Goal: Task Accomplishment & Management: Complete application form

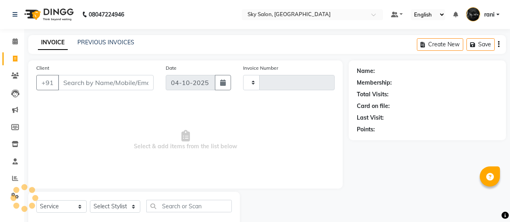
select select "service"
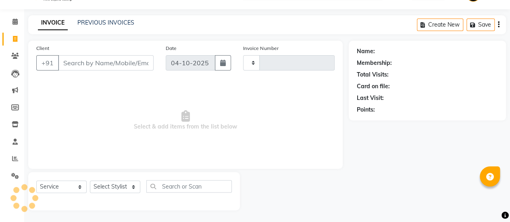
type input "15027"
select select "3537"
click at [98, 65] on input "Client" at bounding box center [106, 62] width 96 height 15
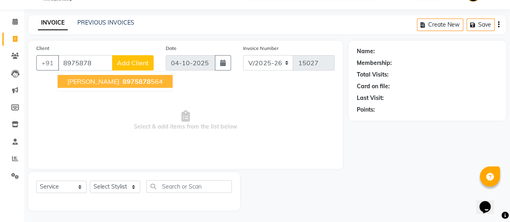
click at [102, 83] on span "anand sharma" at bounding box center [93, 81] width 52 height 8
type input "8975878564"
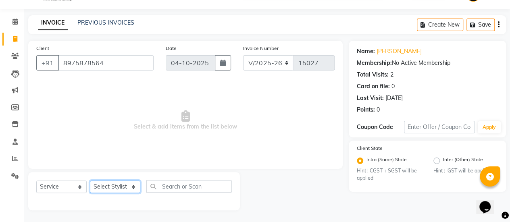
click at [119, 183] on select "Select Stylist afreen [PERSON_NAME] saha [PERSON_NAME] [PERSON_NAME] [PERSON_NA…" at bounding box center [115, 187] width 50 height 12
select select "89643"
click at [90, 181] on select "Select Stylist afreen [PERSON_NAME] saha [PERSON_NAME] [PERSON_NAME] [PERSON_NA…" at bounding box center [115, 187] width 50 height 12
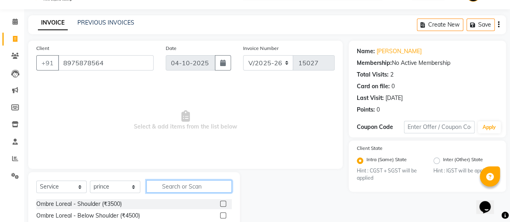
click at [202, 183] on input "text" at bounding box center [188, 186] width 85 height 12
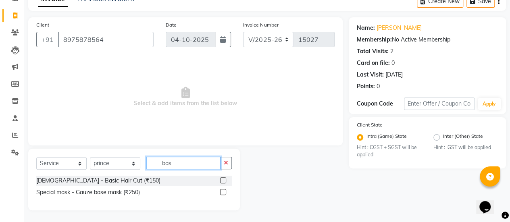
type input "bas"
click at [225, 179] on label at bounding box center [223, 180] width 6 height 6
click at [225, 179] on input "checkbox" at bounding box center [222, 180] width 5 height 5
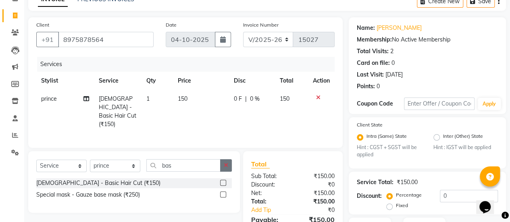
checkbox input "false"
click at [227, 162] on icon "button" at bounding box center [226, 165] width 4 height 6
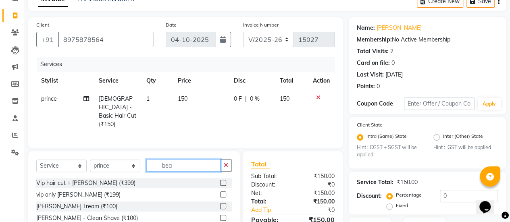
scroll to position [102, 0]
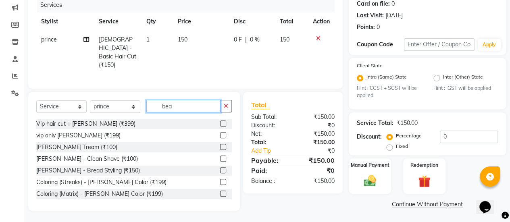
type input "bea"
click at [220, 146] on label at bounding box center [223, 147] width 6 height 6
click at [220, 146] on input "checkbox" at bounding box center [222, 147] width 5 height 5
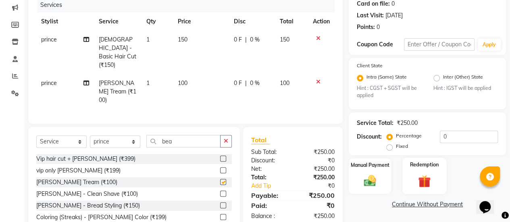
scroll to position [127, 0]
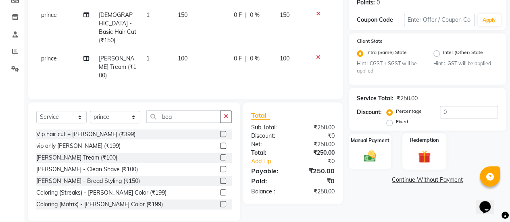
checkbox input "false"
click at [368, 151] on img at bounding box center [370, 156] width 21 height 15
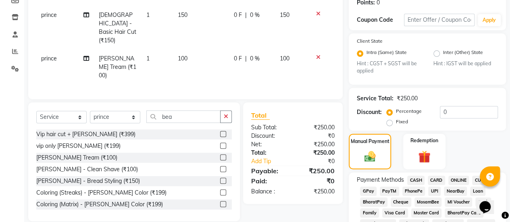
click at [370, 187] on span "GPay" at bounding box center [368, 191] width 17 height 9
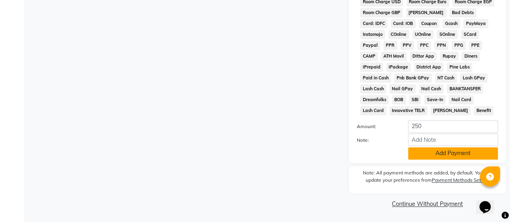
click at [447, 154] on button "Add Payment" at bounding box center [453, 153] width 90 height 12
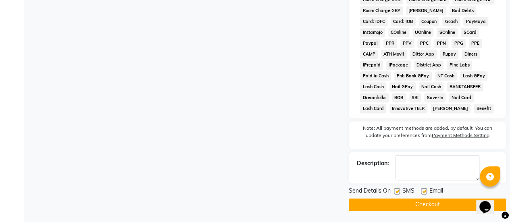
click at [398, 197] on div at bounding box center [396, 192] width 5 height 8
click at [397, 189] on div "SMS" at bounding box center [407, 192] width 27 height 10
click at [397, 194] on label at bounding box center [397, 191] width 6 height 6
click at [397, 194] on input "checkbox" at bounding box center [396, 191] width 5 height 5
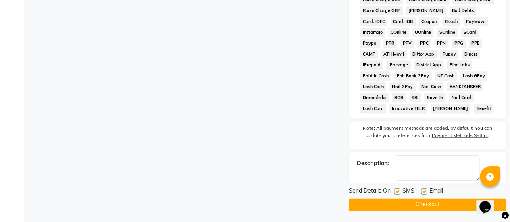
checkbox input "false"
click at [398, 202] on button "Checkout" at bounding box center [427, 204] width 157 height 12
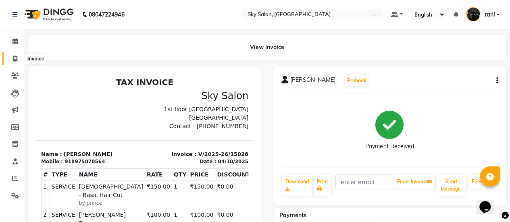
click at [18, 62] on span at bounding box center [15, 58] width 14 height 9
select select "service"
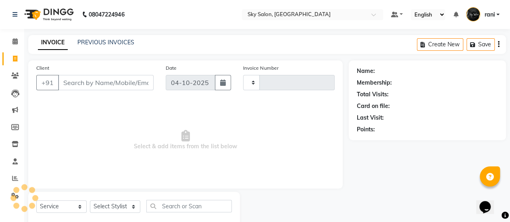
type input "15029"
select select "3537"
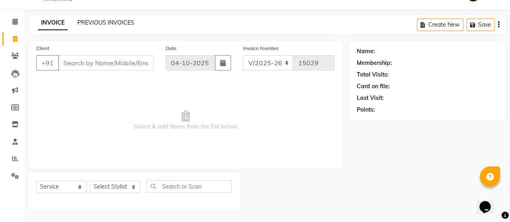
click at [108, 23] on link "PREVIOUS INVOICES" at bounding box center [105, 22] width 57 height 7
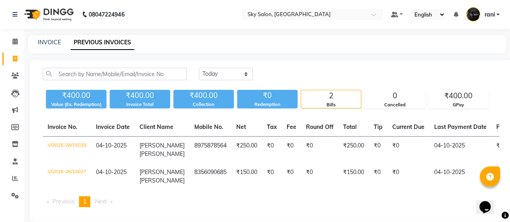
scroll to position [17, 0]
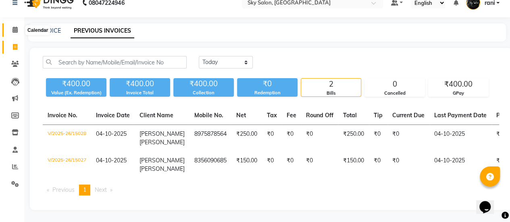
click at [17, 27] on icon at bounding box center [14, 30] width 5 height 6
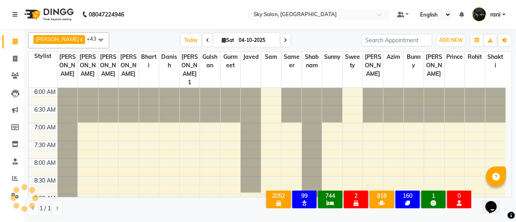
click at [203, 38] on span at bounding box center [208, 40] width 10 height 12
type input "03-10-2025"
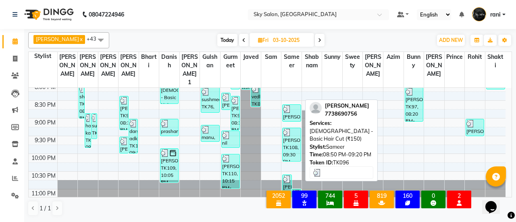
scroll to position [461, 0]
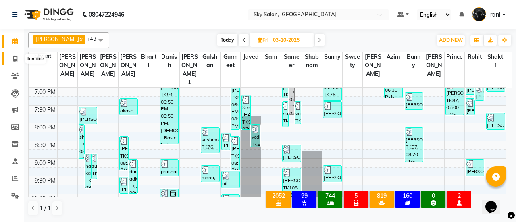
click at [15, 59] on icon at bounding box center [15, 59] width 4 height 6
select select "3537"
select select "service"
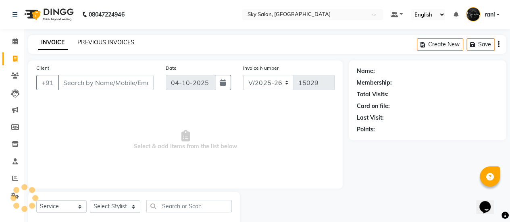
click at [96, 40] on link "PREVIOUS INVOICES" at bounding box center [105, 42] width 57 height 7
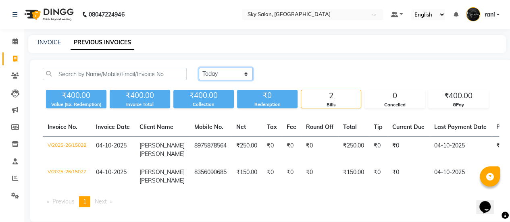
drag, startPoint x: 214, startPoint y: 74, endPoint x: 226, endPoint y: 104, distance: 32.3
click at [226, 104] on div "Today Yesterday Custom Range ₹400.00 Value (Ex. Redemption) ₹400.00 Invoice Tot…" at bounding box center [271, 88] width 466 height 41
select select "yesterday"
click at [199, 68] on select "Today Yesterday Custom Range" at bounding box center [226, 74] width 54 height 12
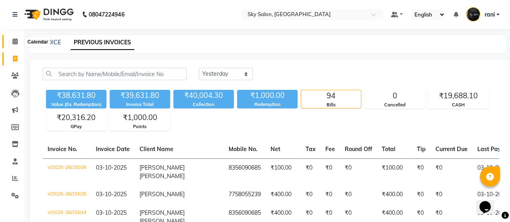
click at [19, 46] on span at bounding box center [15, 41] width 14 height 9
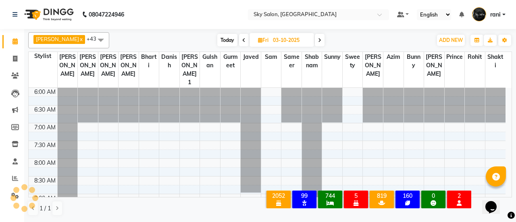
click at [212, 34] on div "Anagha x anisa x arbaj x bharti x Darshana 1 x devyani x Gulshan x gurmeet x ro…" at bounding box center [270, 124] width 484 height 190
click at [217, 34] on span "Today" at bounding box center [227, 40] width 20 height 12
type input "04-10-2025"
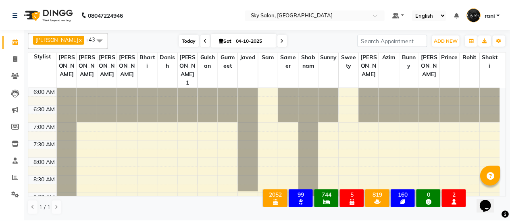
scroll to position [140, 0]
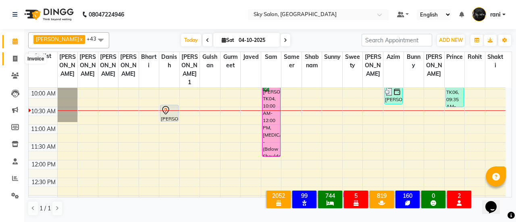
click at [10, 55] on span at bounding box center [15, 58] width 14 height 9
select select "3537"
select select "service"
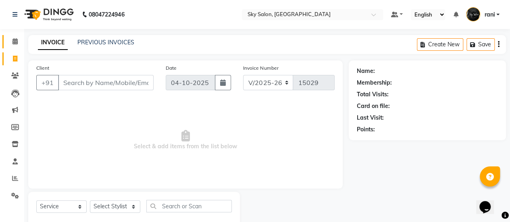
scroll to position [20, 0]
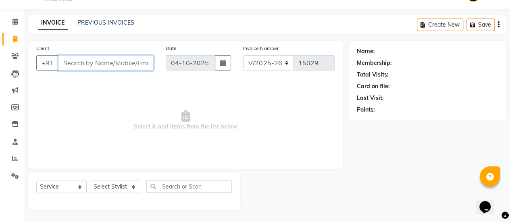
click at [108, 63] on input "Client" at bounding box center [106, 62] width 96 height 15
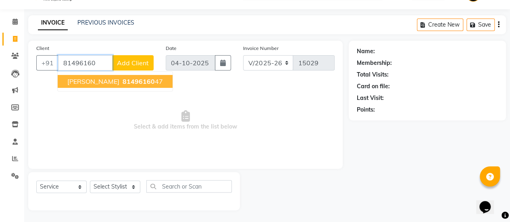
click at [123, 83] on span "81496160" at bounding box center [139, 81] width 32 height 8
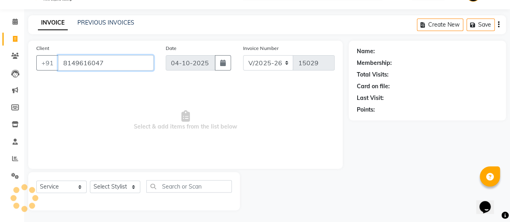
type input "8149616047"
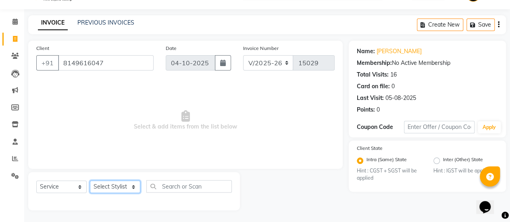
click at [115, 187] on select "Select Stylist afreen [PERSON_NAME] saha [PERSON_NAME] [PERSON_NAME] [PERSON_NA…" at bounding box center [115, 187] width 50 height 12
select select "84353"
click at [90, 181] on select "Select Stylist afreen [PERSON_NAME] saha [PERSON_NAME] [PERSON_NAME] [PERSON_NA…" at bounding box center [115, 187] width 50 height 12
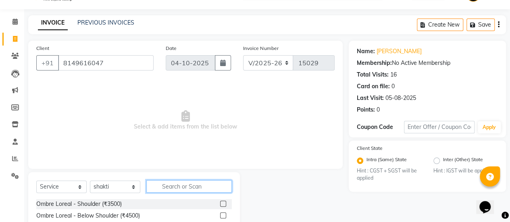
click at [176, 192] on input "text" at bounding box center [188, 186] width 85 height 12
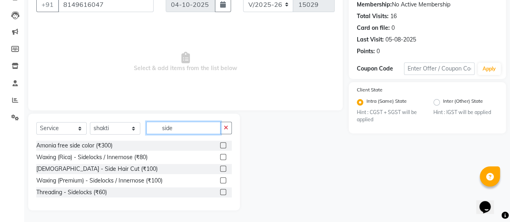
type input "side"
click at [225, 168] on label at bounding box center [223, 169] width 6 height 6
click at [225, 168] on input "checkbox" at bounding box center [222, 168] width 5 height 5
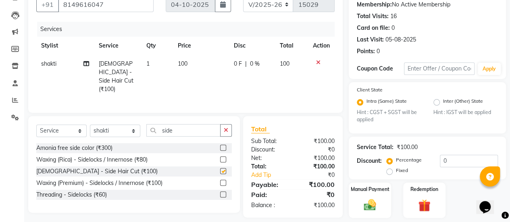
checkbox input "false"
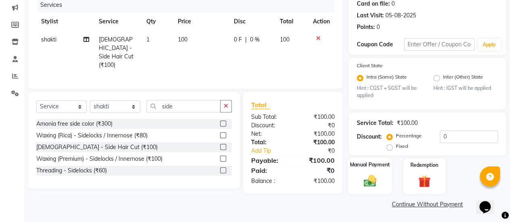
click at [378, 177] on img at bounding box center [370, 181] width 21 height 15
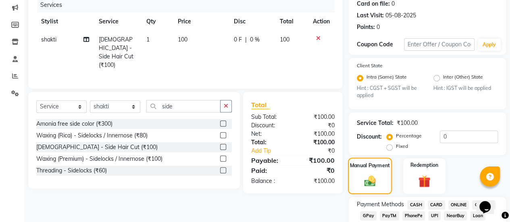
scroll to position [153, 0]
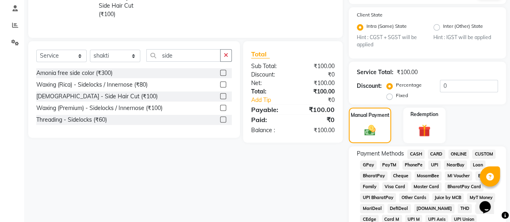
click at [414, 162] on span "PhonePe" at bounding box center [413, 164] width 23 height 9
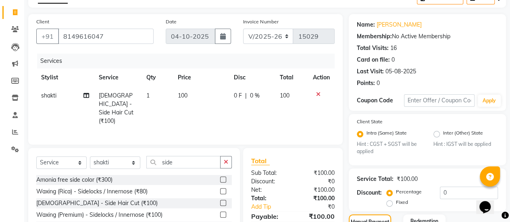
click at [318, 92] on icon at bounding box center [318, 95] width 4 height 6
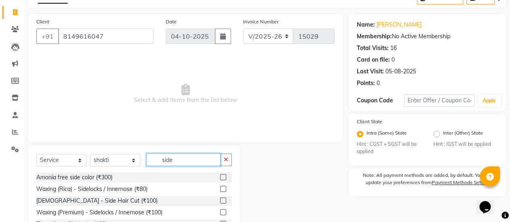
click at [180, 158] on input "side" at bounding box center [183, 160] width 74 height 12
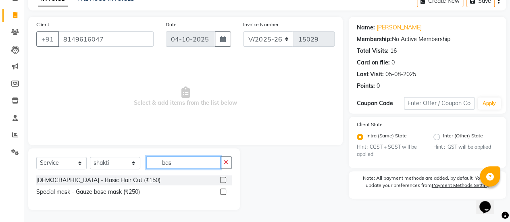
scroll to position [43, 0]
type input "bas"
click at [220, 181] on label at bounding box center [223, 180] width 6 height 6
click at [220, 181] on input "checkbox" at bounding box center [222, 180] width 5 height 5
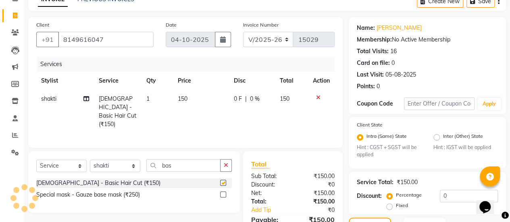
checkbox input "false"
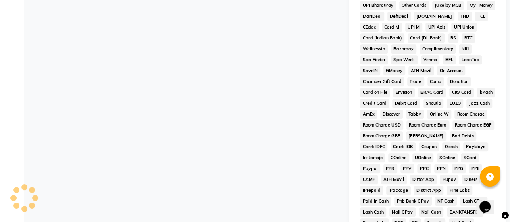
scroll to position [247, 0]
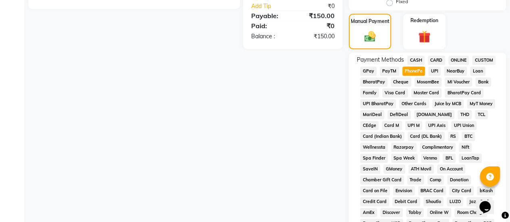
click at [414, 61] on span "CASH" at bounding box center [415, 60] width 17 height 9
type input "150"
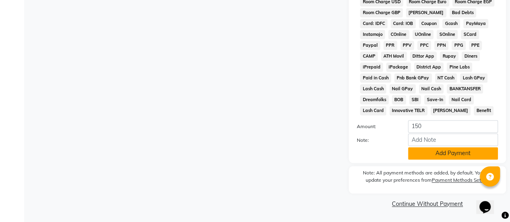
click at [418, 152] on button "Add Payment" at bounding box center [453, 153] width 90 height 12
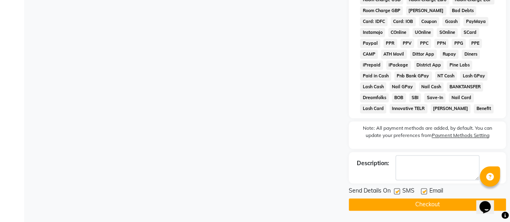
click at [398, 193] on label at bounding box center [397, 191] width 6 height 6
click at [398, 193] on input "checkbox" at bounding box center [396, 191] width 5 height 5
checkbox input "false"
click at [398, 206] on button "Checkout" at bounding box center [427, 204] width 157 height 12
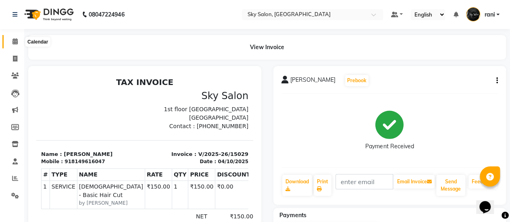
click at [16, 40] on icon at bounding box center [14, 41] width 5 height 6
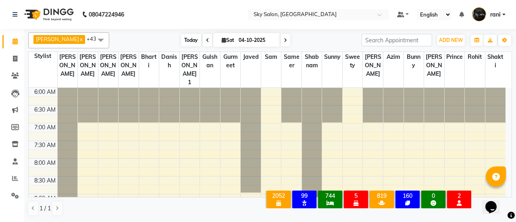
click at [181, 40] on span "Today" at bounding box center [191, 40] width 20 height 12
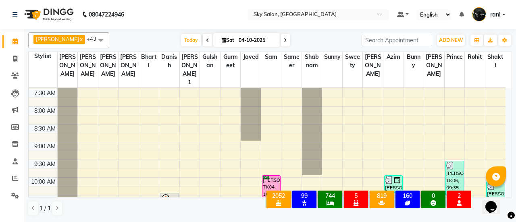
scroll to position [52, 0]
click at [93, 36] on span at bounding box center [101, 39] width 16 height 15
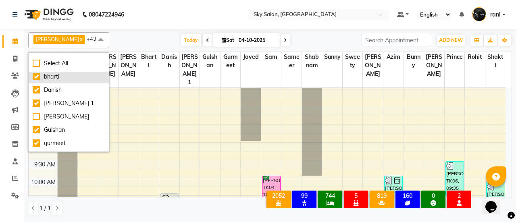
scroll to position [66, 0]
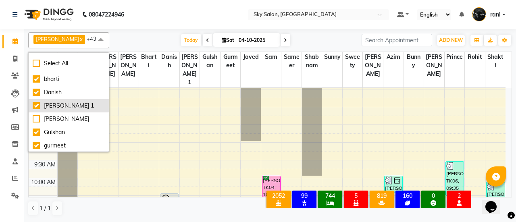
click at [66, 103] on div "[PERSON_NAME] 1" at bounding box center [69, 106] width 72 height 8
checkbox input "false"
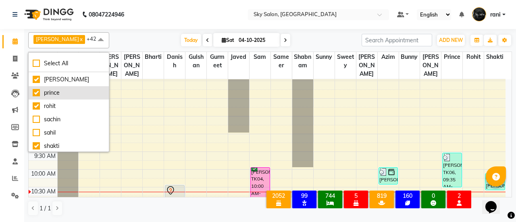
scroll to position [360, 0]
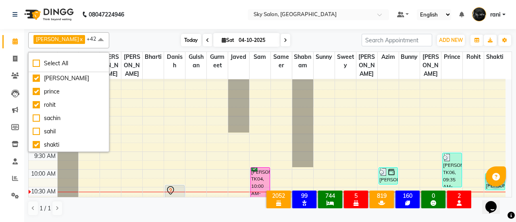
click at [181, 40] on span "Today" at bounding box center [191, 40] width 20 height 12
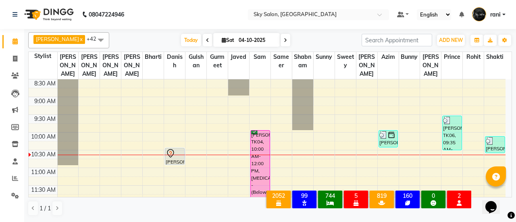
scroll to position [88, 0]
click at [181, 39] on span "Today" at bounding box center [191, 40] width 20 height 12
click at [177, 33] on div "Anagha x anisa x arbaj x bharti x Darshana 1 x devyani x Gulshan x gurmeet x ro…" at bounding box center [270, 40] width 484 height 16
click at [181, 37] on span "Today" at bounding box center [191, 40] width 20 height 12
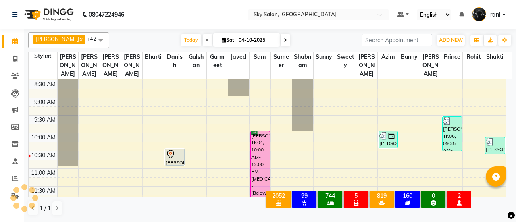
scroll to position [140, 0]
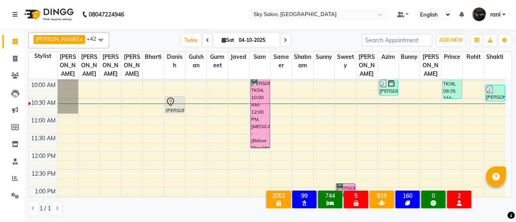
click at [203, 42] on span at bounding box center [208, 40] width 10 height 12
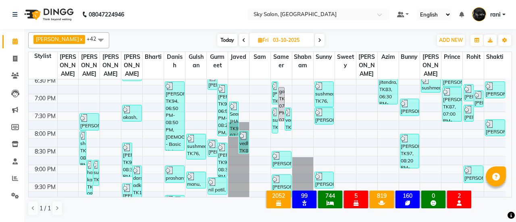
scroll to position [501, 0]
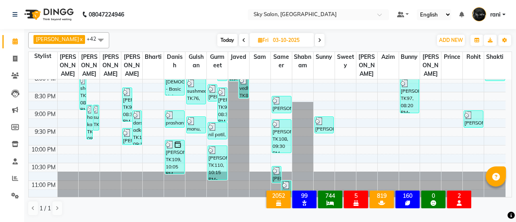
click at [217, 34] on span "Today" at bounding box center [227, 40] width 20 height 12
type input "04-10-2025"
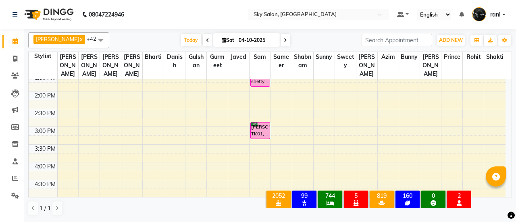
scroll to position [273, 0]
click at [177, 28] on nav "08047224946 Select Location × Sky Salon, Khopoli Default Panel My Panel English…" at bounding box center [258, 14] width 516 height 29
click at [181, 40] on span "Today" at bounding box center [191, 40] width 20 height 12
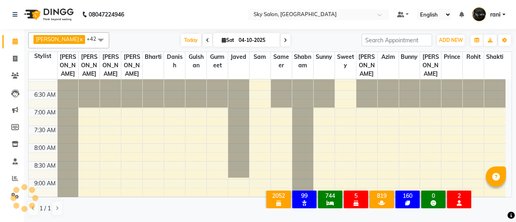
scroll to position [165, 0]
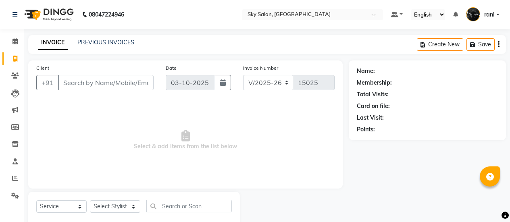
select select "3537"
select select "service"
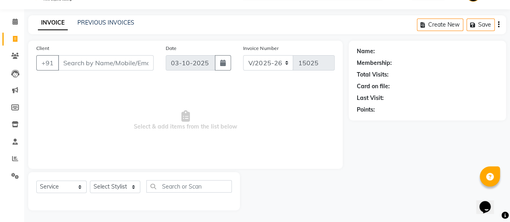
click at [99, 69] on input "Client" at bounding box center [106, 62] width 96 height 15
type input "sa"
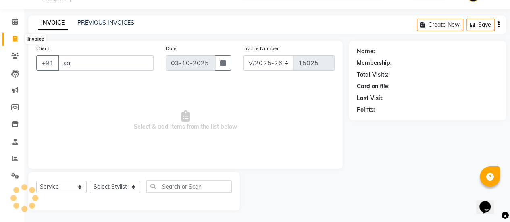
click at [11, 37] on span at bounding box center [15, 39] width 14 height 9
select select "service"
select select "3537"
type input "15027"
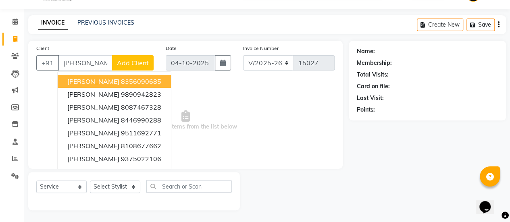
click at [124, 77] on ngb-highlight "8356090685" at bounding box center [141, 81] width 40 height 8
type input "8356090685"
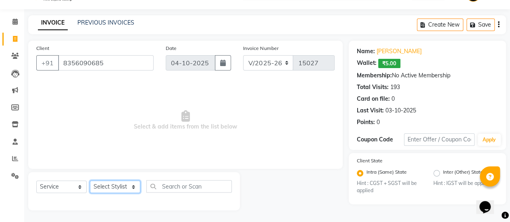
click at [103, 190] on select "Select Stylist afreen [PERSON_NAME] saha [PERSON_NAME] [PERSON_NAME] [PERSON_NA…" at bounding box center [115, 187] width 50 height 12
select select "88414"
click at [90, 181] on select "Select Stylist afreen [PERSON_NAME] saha [PERSON_NAME] [PERSON_NAME] [PERSON_NA…" at bounding box center [115, 187] width 50 height 12
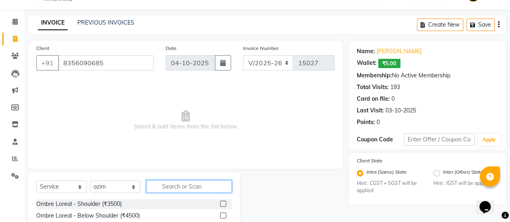
click at [183, 185] on input "text" at bounding box center [188, 186] width 85 height 12
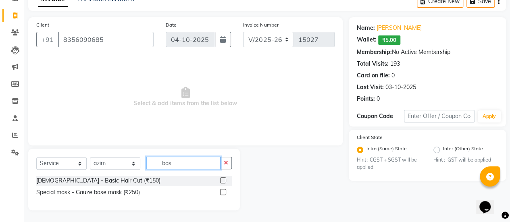
type input "bas"
click at [223, 179] on label at bounding box center [223, 180] width 6 height 6
click at [223, 179] on input "checkbox" at bounding box center [222, 180] width 5 height 5
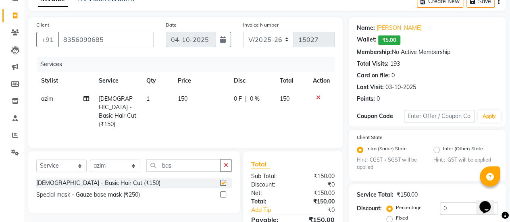
checkbox input "false"
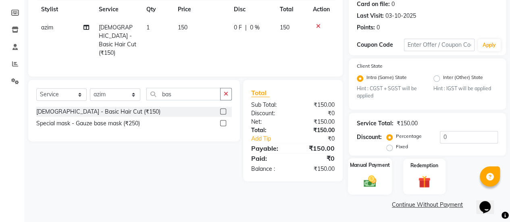
click at [362, 179] on img at bounding box center [370, 181] width 21 height 15
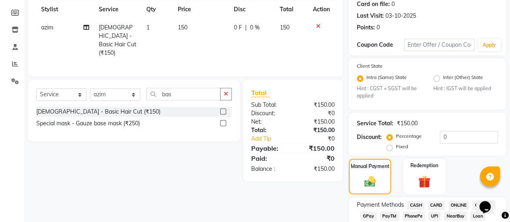
scroll to position [128, 0]
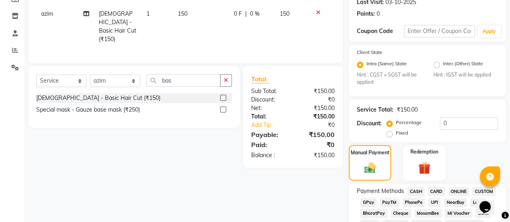
click at [367, 198] on span "GPay" at bounding box center [368, 202] width 17 height 9
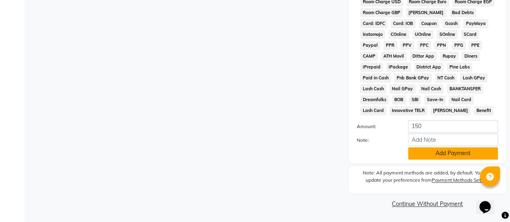
click at [443, 159] on button "Add Payment" at bounding box center [453, 153] width 90 height 12
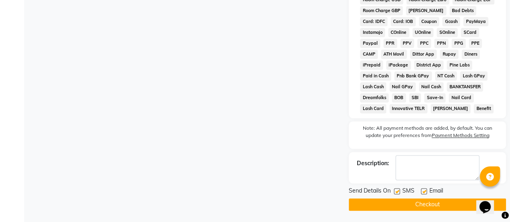
click at [396, 193] on label at bounding box center [397, 191] width 6 height 6
click at [396, 193] on input "checkbox" at bounding box center [396, 191] width 5 height 5
checkbox input "false"
click at [399, 208] on button "Checkout" at bounding box center [427, 204] width 157 height 12
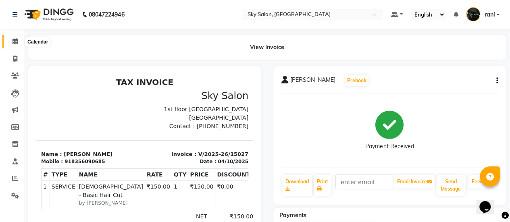
click at [9, 41] on span at bounding box center [15, 41] width 14 height 9
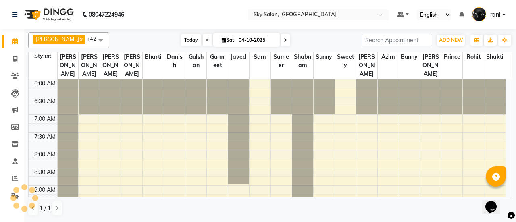
click at [181, 46] on span "Today" at bounding box center [191, 40] width 20 height 12
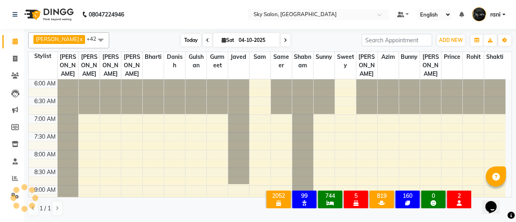
click at [181, 46] on span "Today" at bounding box center [191, 40] width 20 height 12
click at [181, 42] on span "Today" at bounding box center [191, 40] width 20 height 12
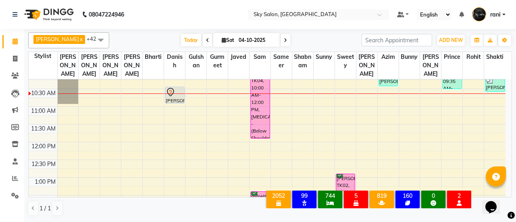
scroll to position [238, 0]
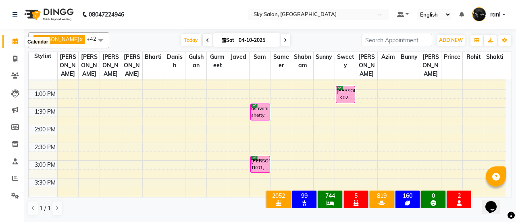
click at [16, 41] on icon at bounding box center [14, 41] width 5 height 6
click at [181, 36] on span "Today" at bounding box center [191, 40] width 20 height 12
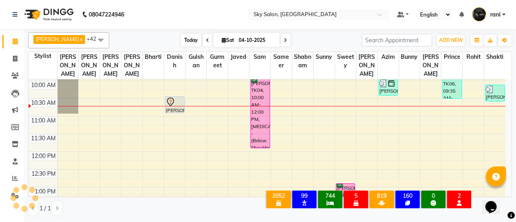
scroll to position [140, 0]
click at [182, 42] on span "Today" at bounding box center [191, 40] width 20 height 12
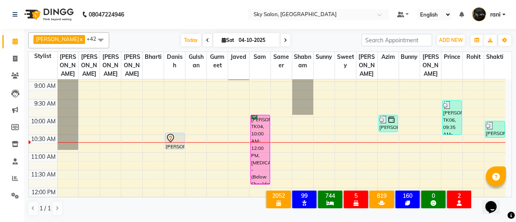
scroll to position [101, 0]
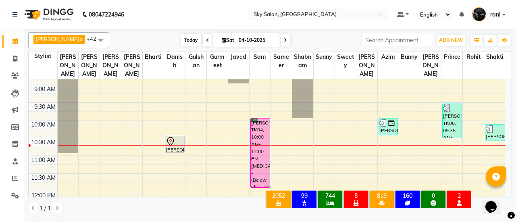
click at [182, 43] on span "Today" at bounding box center [191, 40] width 20 height 12
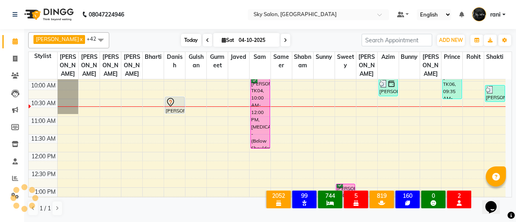
scroll to position [140, 0]
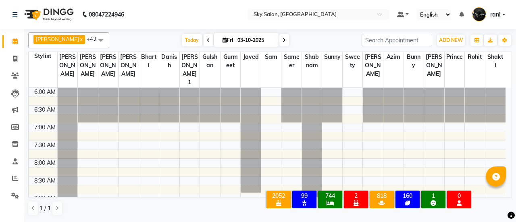
click at [182, 41] on span "Today" at bounding box center [192, 40] width 20 height 12
type input "04-10-2025"
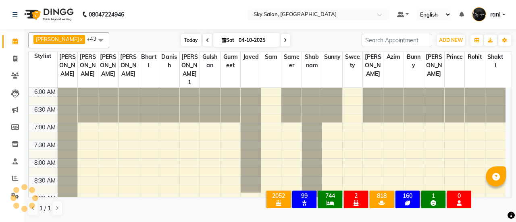
scroll to position [140, 0]
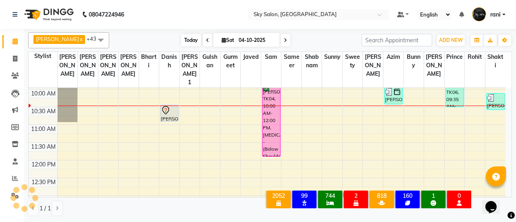
click at [181, 42] on span "Today" at bounding box center [191, 40] width 20 height 12
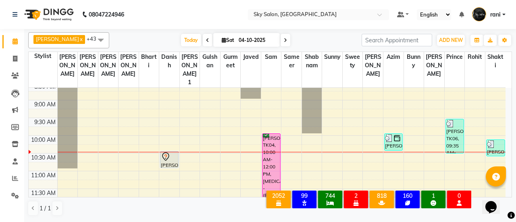
scroll to position [94, 0]
click at [181, 34] on span "Today" at bounding box center [191, 40] width 20 height 12
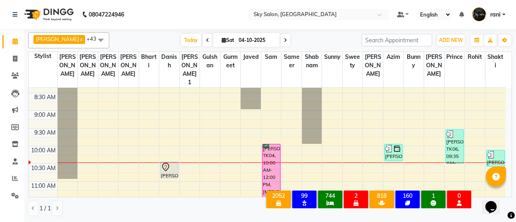
scroll to position [82, 0]
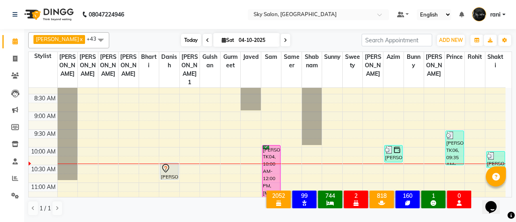
click at [181, 39] on span "Today" at bounding box center [191, 40] width 20 height 12
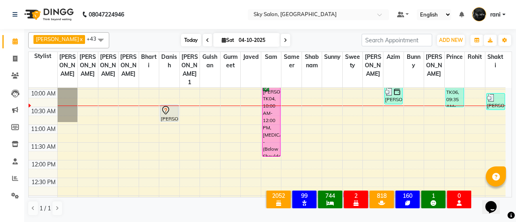
click at [181, 45] on span "Today" at bounding box center [191, 40] width 20 height 12
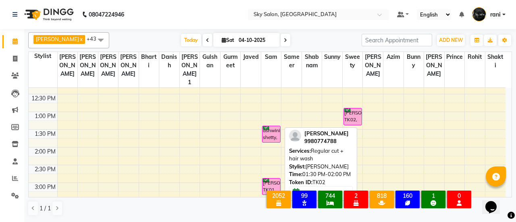
scroll to position [225, 0]
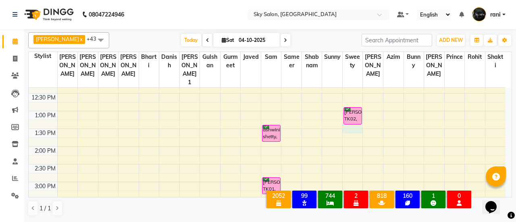
click at [353, 112] on div "6:00 AM 6:30 AM 7:00 AM 7:30 AM 8:00 AM 8:30 AM 9:00 AM 9:30 AM 10:00 AM 10:30 …" at bounding box center [267, 182] width 477 height 638
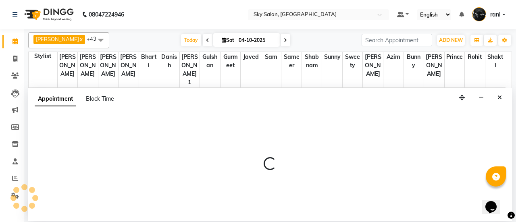
select select "16680"
select select "tentative"
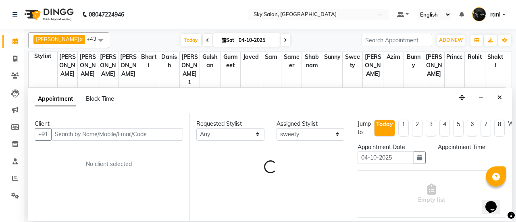
select select "810"
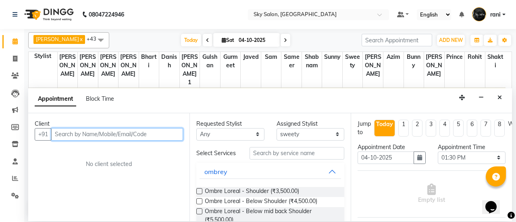
click at [106, 137] on input "text" at bounding box center [117, 134] width 132 height 12
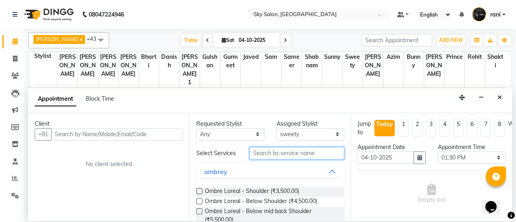
click at [266, 154] on input "text" at bounding box center [297, 153] width 95 height 12
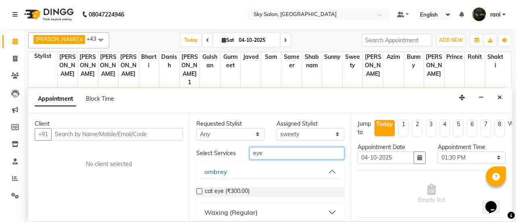
scroll to position [59, 0]
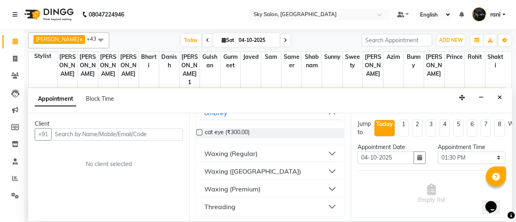
type input "eye"
click at [231, 193] on button "Waxing (Premium)" at bounding box center [270, 189] width 141 height 15
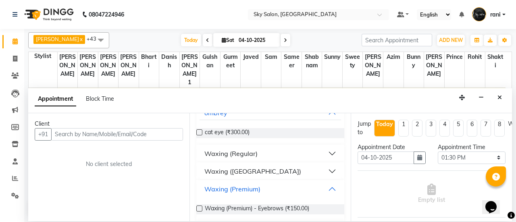
scroll to position [82, 0]
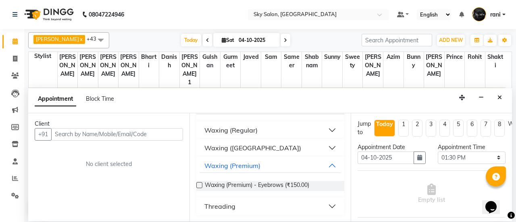
click at [194, 185] on div "Requested Stylist Any afreen akshata aman saha ameer Anagha anisa arbaj azim bh…" at bounding box center [269, 167] width 161 height 108
click at [197, 188] on div at bounding box center [198, 187] width 5 height 8
drag, startPoint x: 198, startPoint y: 187, endPoint x: 200, endPoint y: 183, distance: 4.5
click at [200, 183] on div at bounding box center [198, 187] width 5 height 8
click at [200, 183] on label at bounding box center [199, 185] width 6 height 6
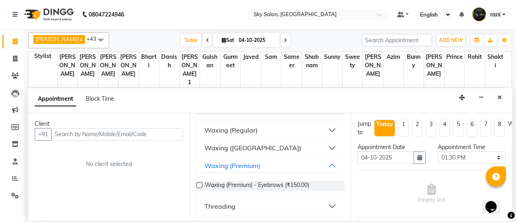
click at [200, 183] on input "checkbox" at bounding box center [198, 185] width 5 height 5
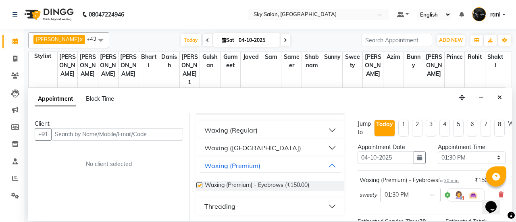
checkbox input "false"
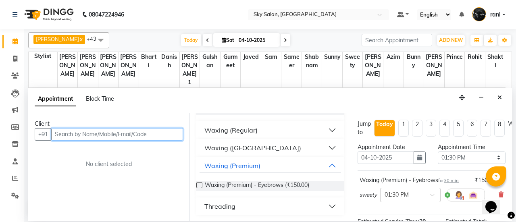
click at [117, 131] on input "text" at bounding box center [117, 134] width 132 height 12
type input "7030242198"
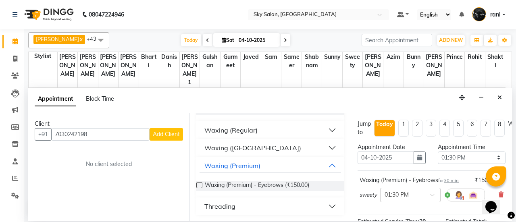
click at [166, 133] on span "Add Client" at bounding box center [166, 134] width 27 height 7
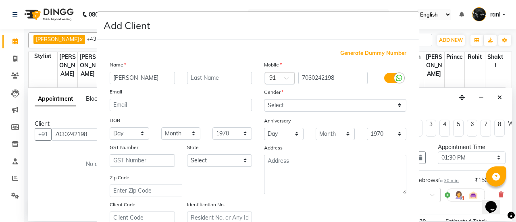
type input "sanika"
click at [235, 75] on input "text" at bounding box center [219, 78] width 65 height 12
type input "padwalkar"
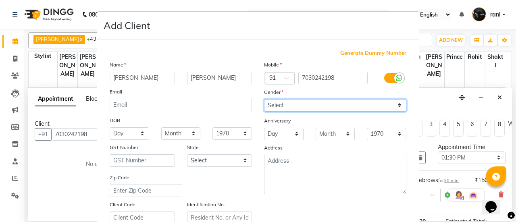
click at [274, 99] on select "Select Male Female Other Prefer Not To Say" at bounding box center [335, 105] width 142 height 12
select select "female"
click at [264, 99] on select "Select Male Female Other Prefer Not To Say" at bounding box center [335, 105] width 142 height 12
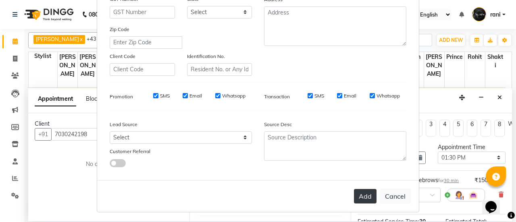
click at [354, 194] on button "Add" at bounding box center [365, 196] width 23 height 15
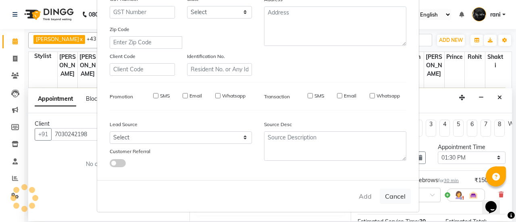
select select
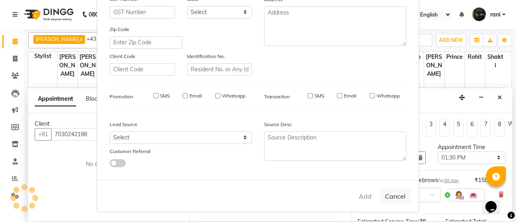
select select
checkbox input "false"
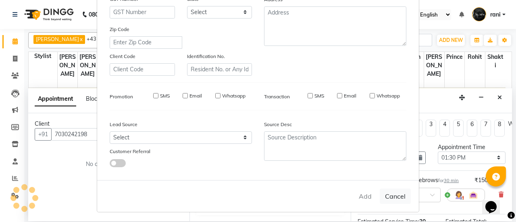
checkbox input "false"
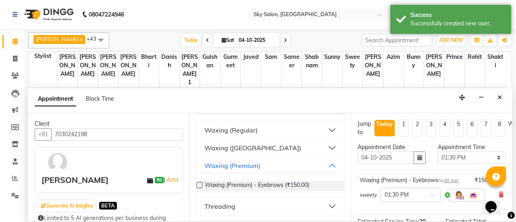
scroll to position [118, 0]
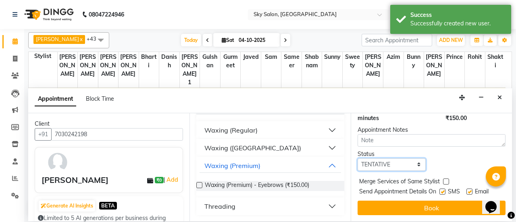
drag, startPoint x: 399, startPoint y: 154, endPoint x: 406, endPoint y: 191, distance: 38.4
click at [406, 191] on div "Jump to Today 1 2 3 4 5 6 7 8 Weeks Appointment Date 04-10-2025 Appointment Tim…" at bounding box center [431, 167] width 161 height 108
select select "confirm booking"
click at [358, 158] on select "Select TENTATIVE CONFIRM CHECK-IN UPCOMING" at bounding box center [392, 164] width 68 height 12
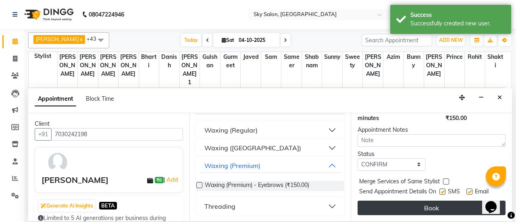
click at [409, 201] on button "Book" at bounding box center [432, 208] width 148 height 15
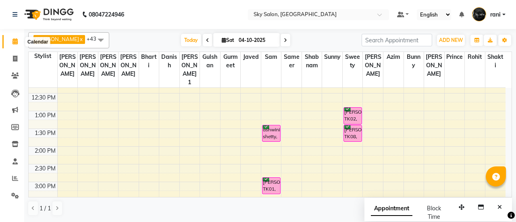
click at [16, 40] on icon at bounding box center [14, 41] width 5 height 6
click at [181, 45] on span "Today" at bounding box center [191, 40] width 20 height 12
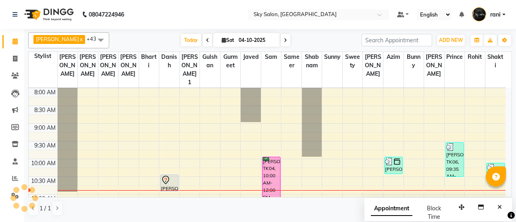
scroll to position [225, 0]
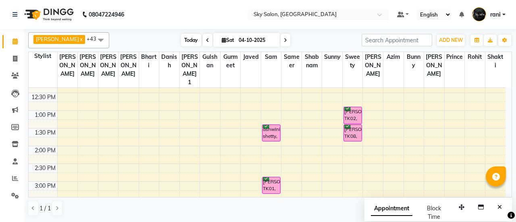
click at [181, 41] on span "Today" at bounding box center [191, 40] width 20 height 12
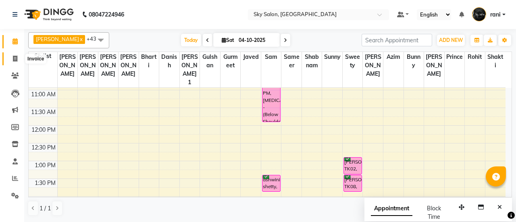
click at [14, 62] on span at bounding box center [15, 58] width 14 height 9
select select "3537"
select select "service"
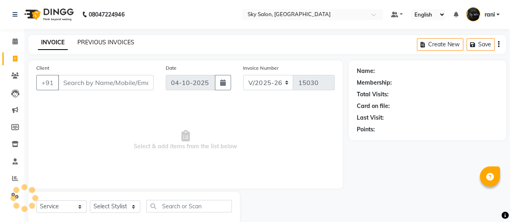
click at [109, 40] on link "PREVIOUS INVOICES" at bounding box center [105, 42] width 57 height 7
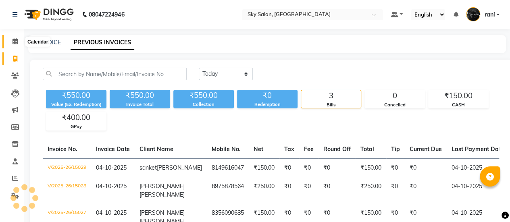
click at [8, 43] on span at bounding box center [15, 41] width 14 height 9
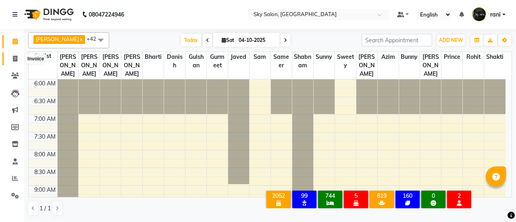
click at [16, 62] on span at bounding box center [15, 58] width 14 height 9
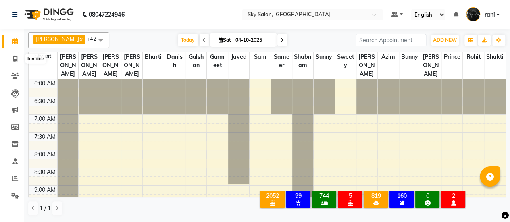
select select "3537"
select select "service"
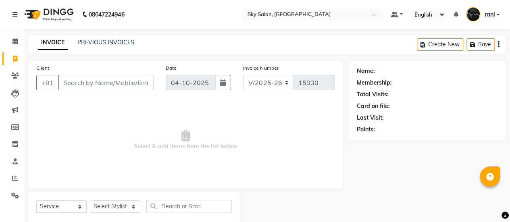
click at [189, 46] on div "INVOICE PREVIOUS INVOICES Create New Save" at bounding box center [267, 44] width 478 height 19
click at [9, 31] on div "Calendar Invoice Clients Leads Marketing Members Inventory Staff Reports Settin…" at bounding box center [54, 126] width 109 height 207
click at [9, 42] on span at bounding box center [15, 41] width 14 height 9
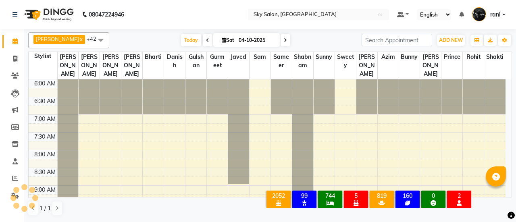
click at [494, 15] on span "rani" at bounding box center [495, 14] width 10 height 8
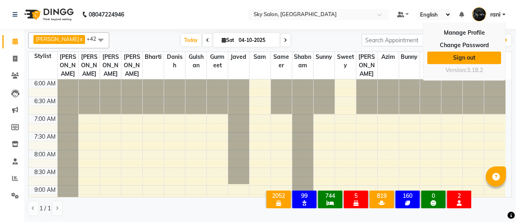
click at [469, 57] on link "Sign out" at bounding box center [464, 58] width 74 height 12
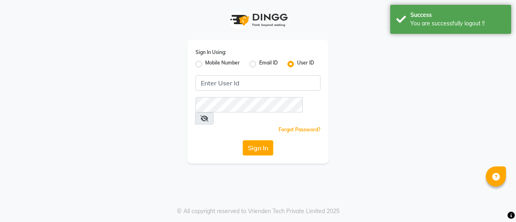
click at [224, 67] on label "Mobile Number" at bounding box center [222, 64] width 35 height 10
click at [210, 65] on input "Mobile Number" at bounding box center [207, 61] width 5 height 5
radio input "true"
radio input "false"
click at [224, 67] on label "Mobile Number" at bounding box center [222, 64] width 35 height 10
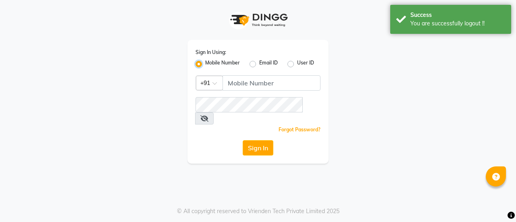
click at [210, 65] on input "Mobile Number" at bounding box center [207, 61] width 5 height 5
click at [231, 65] on label "Mobile Number" at bounding box center [222, 64] width 35 height 10
click at [210, 65] on input "Mobile Number" at bounding box center [207, 61] width 5 height 5
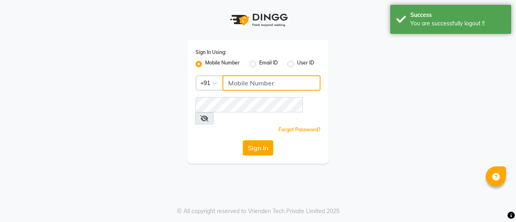
click at [255, 81] on input "Username" at bounding box center [272, 82] width 98 height 15
type input "8"
type input "9579966260"
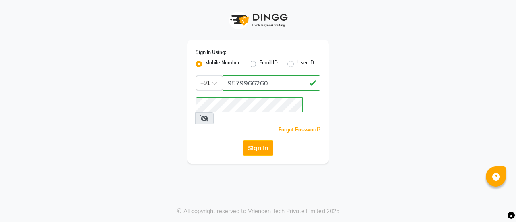
click at [249, 128] on div "Sign In Using: Mobile Number Email ID User ID Country Code × +91 9579966260 Rem…" at bounding box center [257, 102] width 141 height 124
click at [252, 140] on button "Sign In" at bounding box center [258, 147] width 31 height 15
